Goal: Navigation & Orientation: Find specific page/section

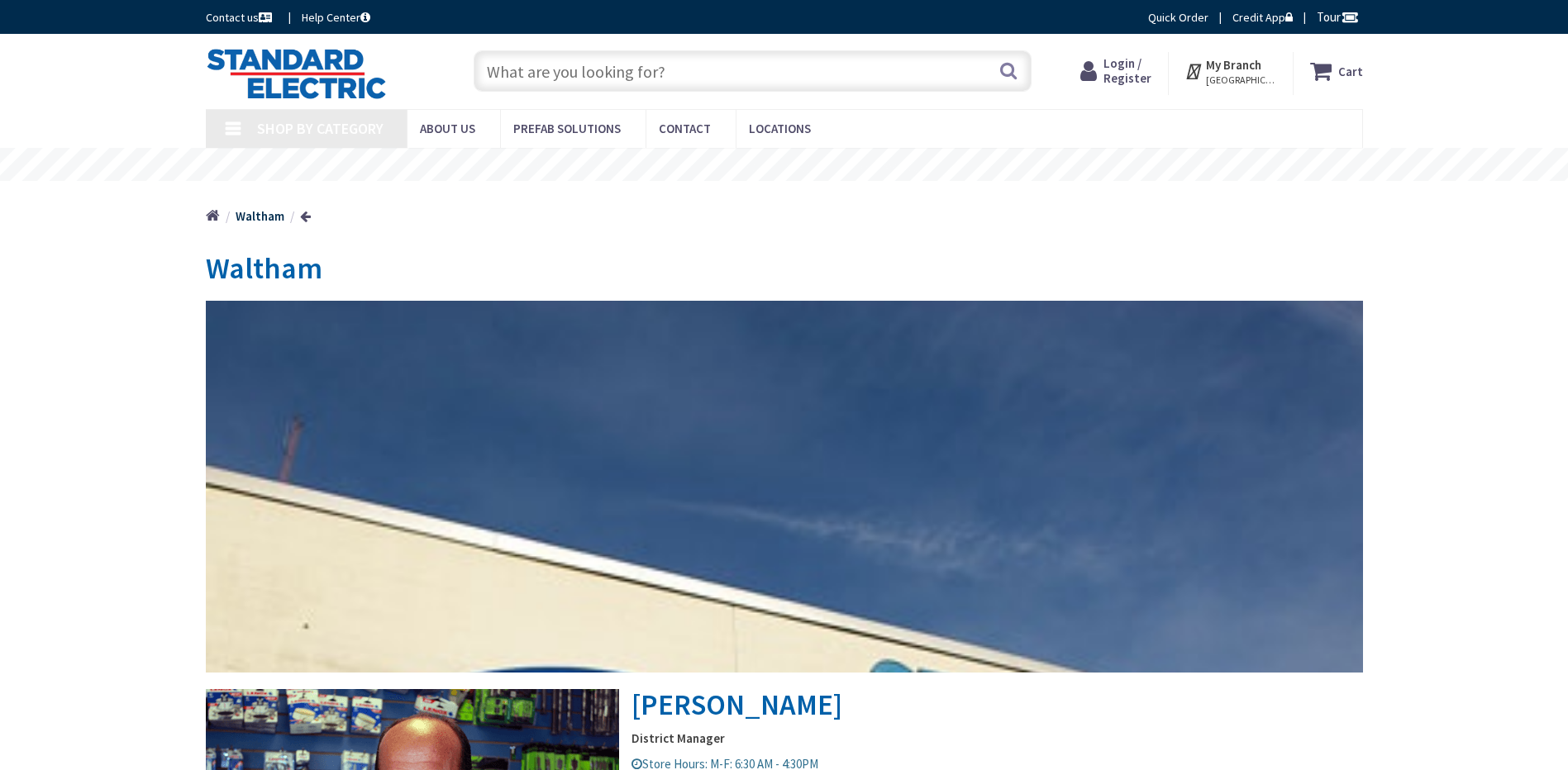
type input "[GEOGRAPHIC_DATA], [STREET_ADDRESS][US_STATE]"
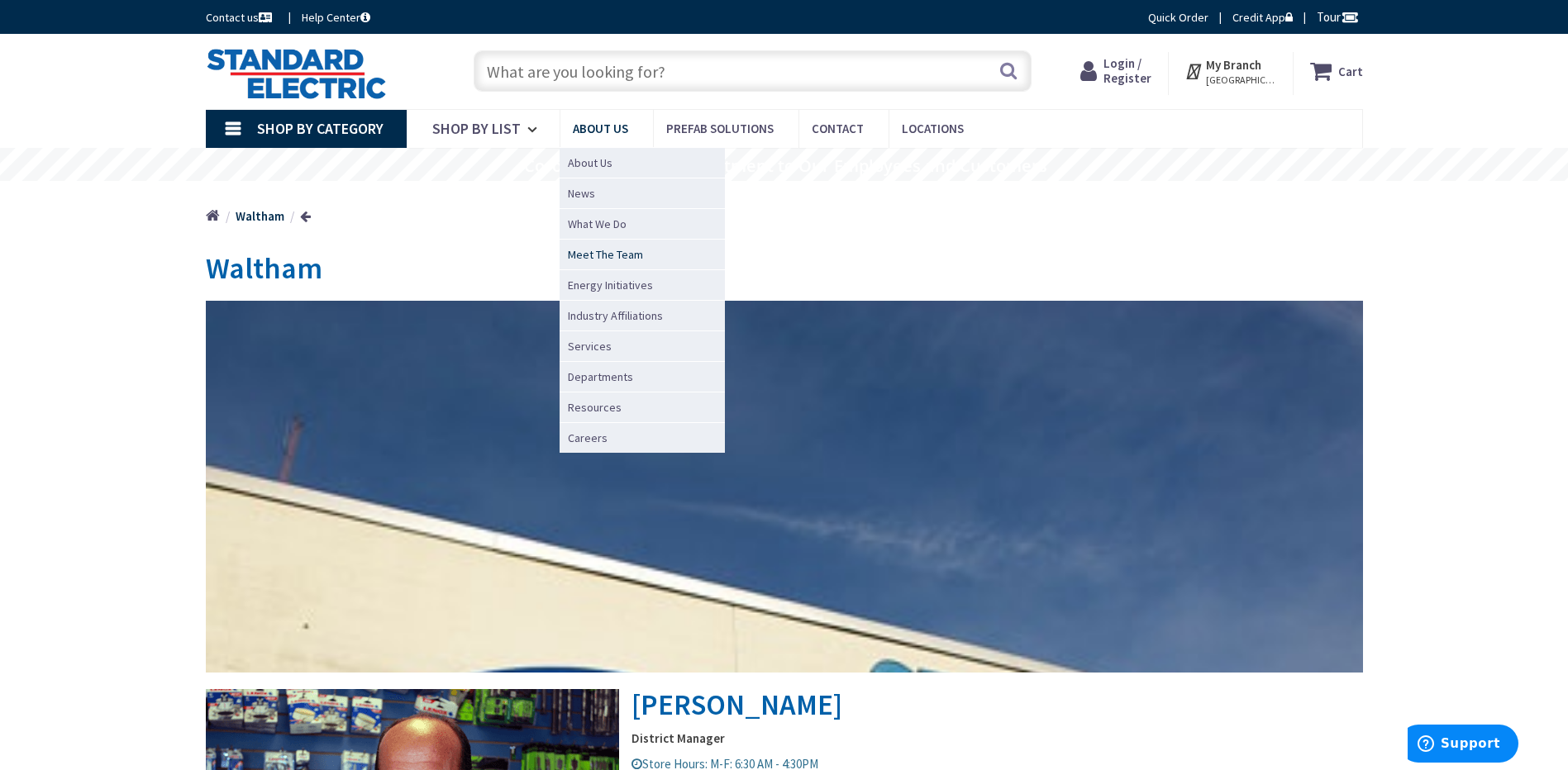
click at [602, 248] on span "Meet The Team" at bounding box center [606, 254] width 75 height 16
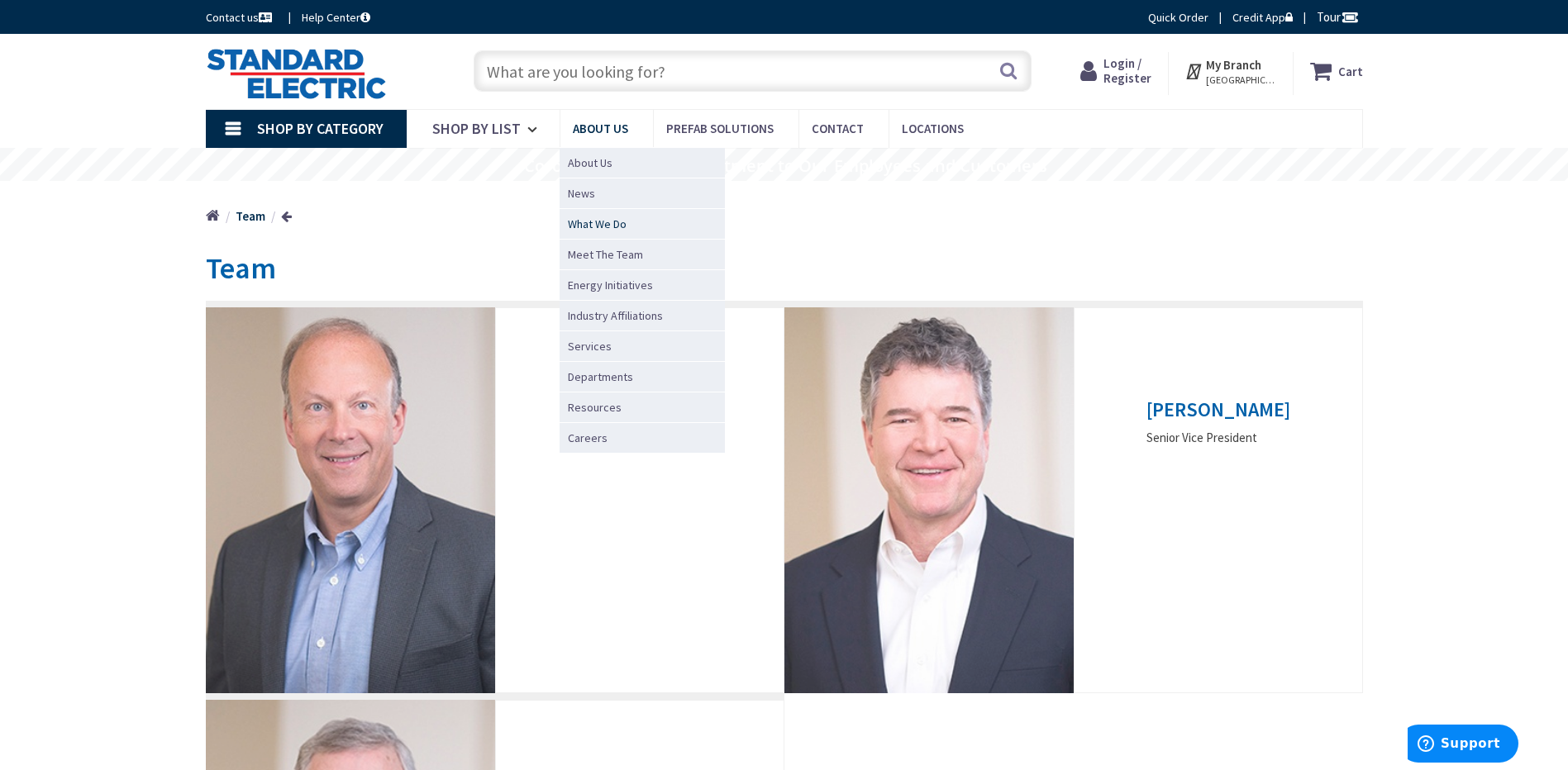
click at [621, 224] on span "What We Do" at bounding box center [597, 224] width 58 height 16
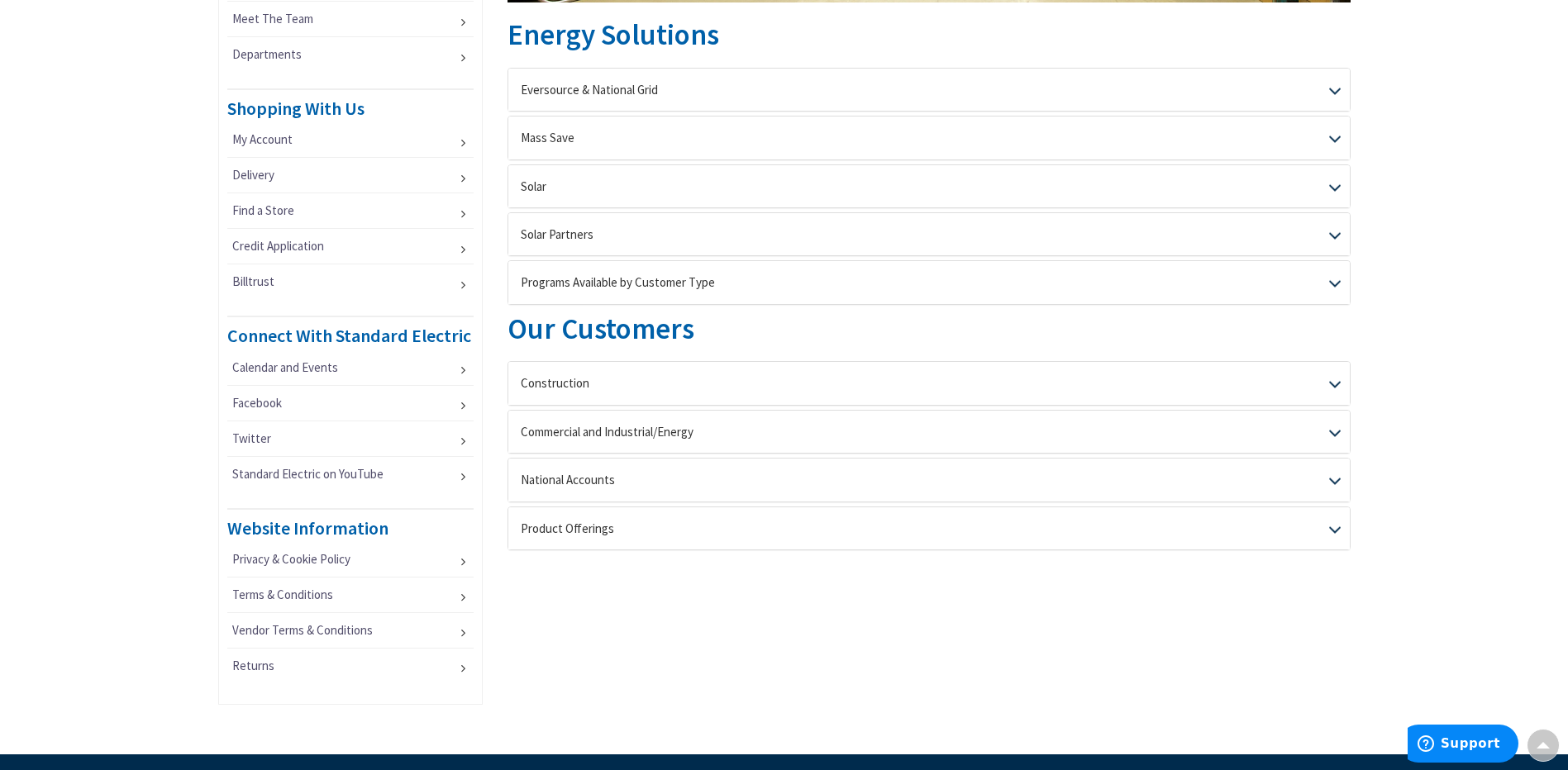
scroll to position [496, 0]
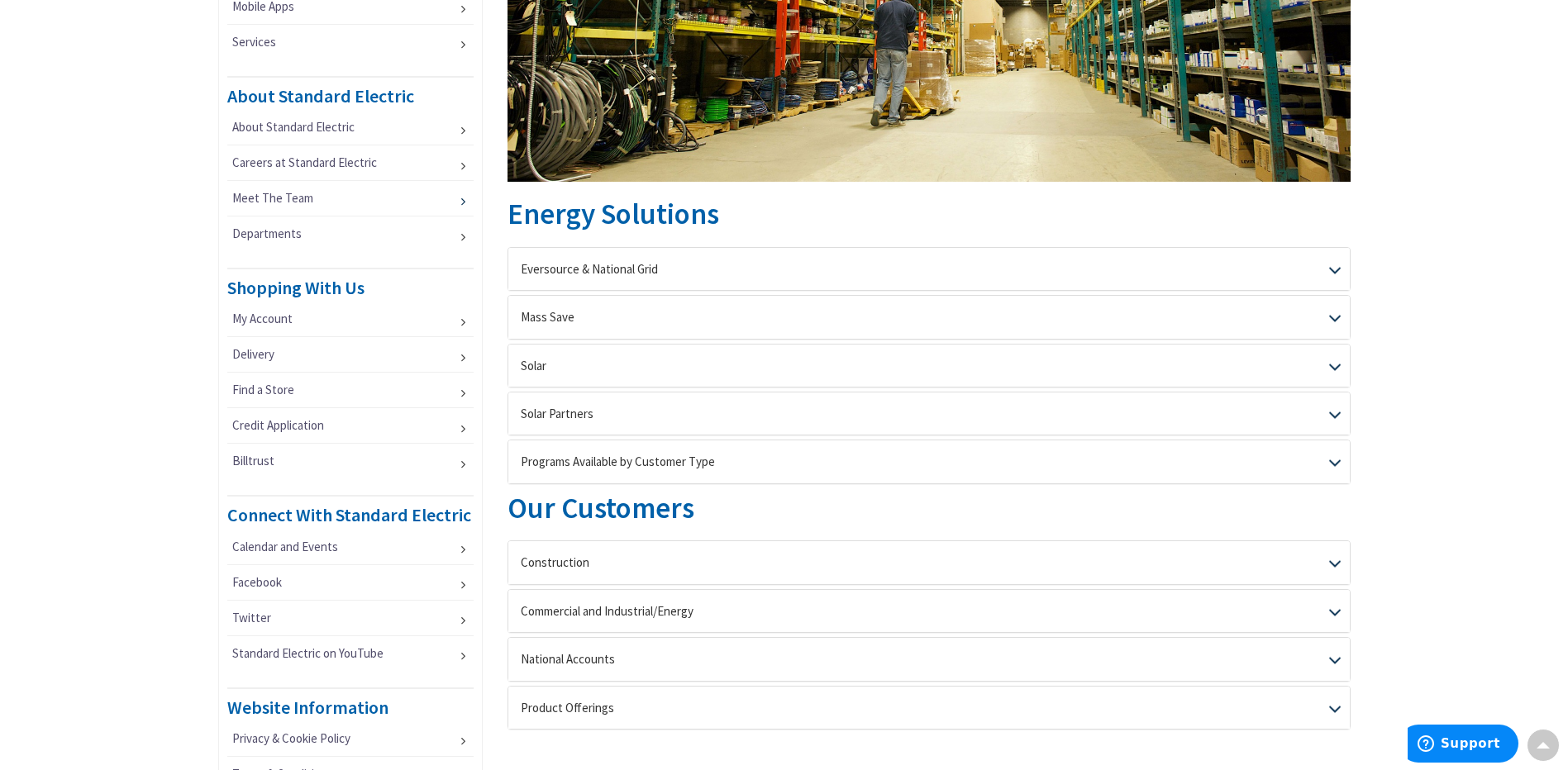
click at [317, 192] on link "Meet The Team" at bounding box center [350, 198] width 246 height 35
